Goal: Transaction & Acquisition: Purchase product/service

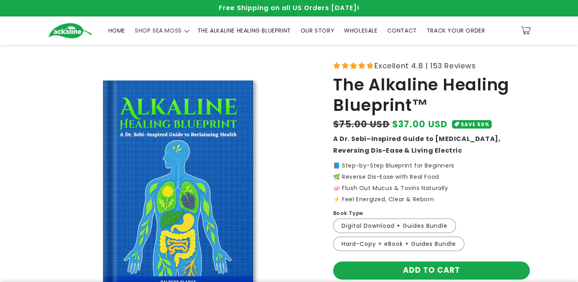
scroll to position [54, 0]
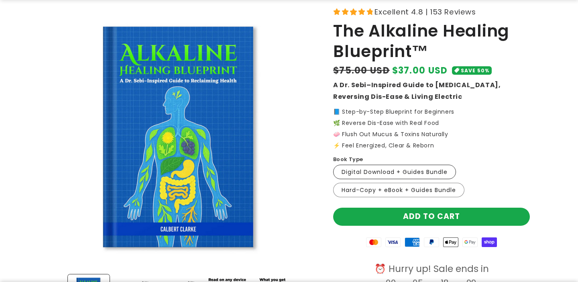
drag, startPoint x: 451, startPoint y: 173, endPoint x: 341, endPoint y: 171, distance: 109.6
click at [341, 171] on label "Digital Download + Guides Bundle Variant sold out or unavailable" at bounding box center [394, 172] width 123 height 14
copy label "Digital Download + Guides Bundle"
click at [486, 172] on div "Book Type Digital Download + Guides Bundle Variant sold out or unavailable Hard…" at bounding box center [431, 176] width 197 height 43
drag, startPoint x: 460, startPoint y: 191, endPoint x: 342, endPoint y: 193, distance: 118.4
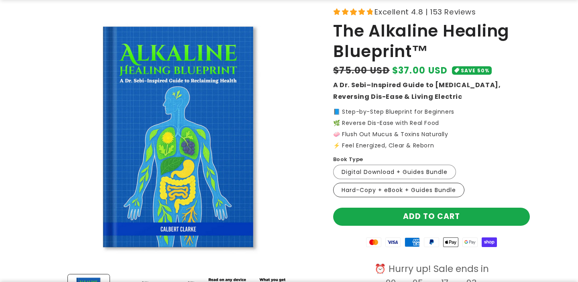
click at [342, 193] on label "Hard-Copy + eBook + Guides Bundle Variant sold out or unavailable" at bounding box center [398, 190] width 131 height 14
copy label "Hard-Copy + eBook + Guides Bundle"
click at [507, 161] on div "Book Type" at bounding box center [431, 159] width 197 height 8
click at [412, 187] on label "Hard-Copy + eBook + Guides Bundle Variant sold out or unavailable" at bounding box center [398, 190] width 131 height 14
